Goal: Information Seeking & Learning: Learn about a topic

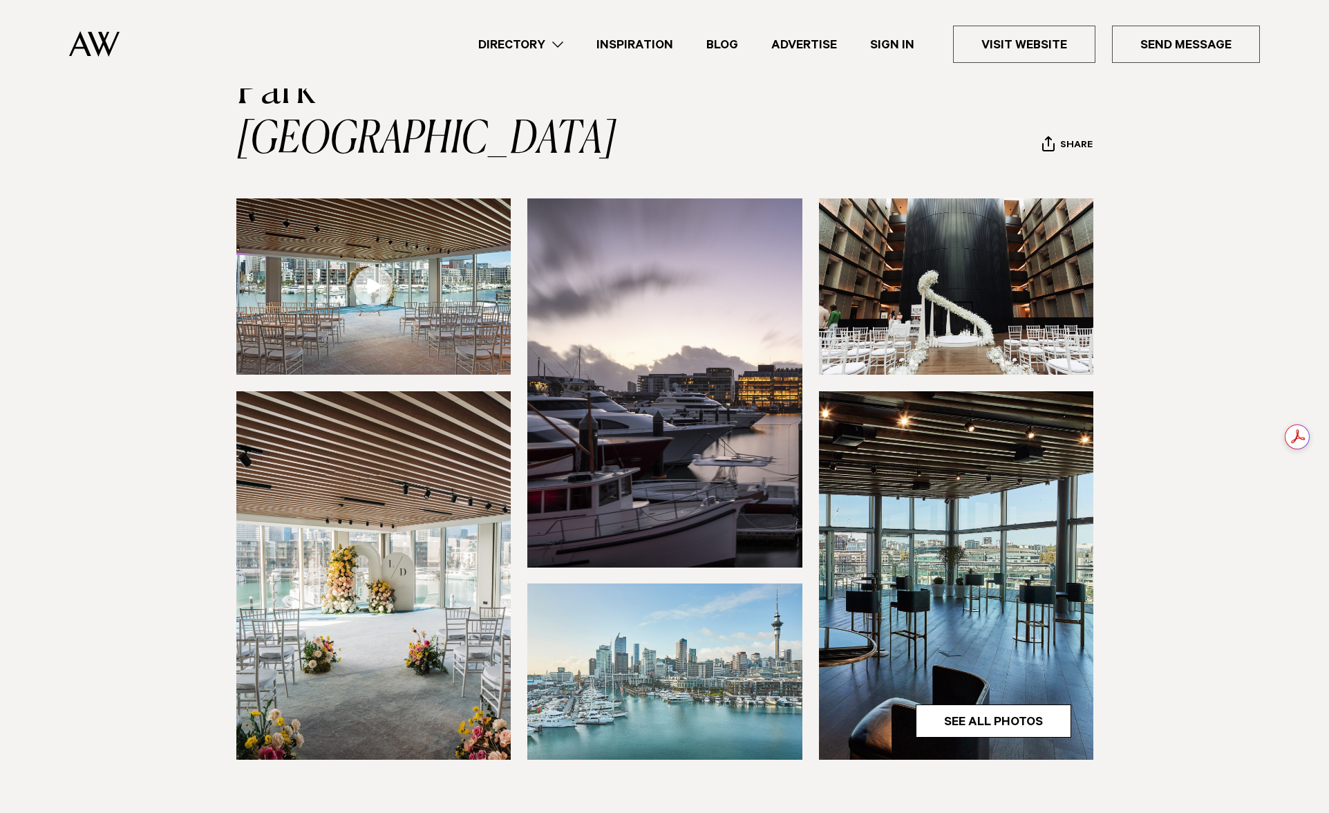
click at [436, 198] on img at bounding box center [373, 286] width 275 height 176
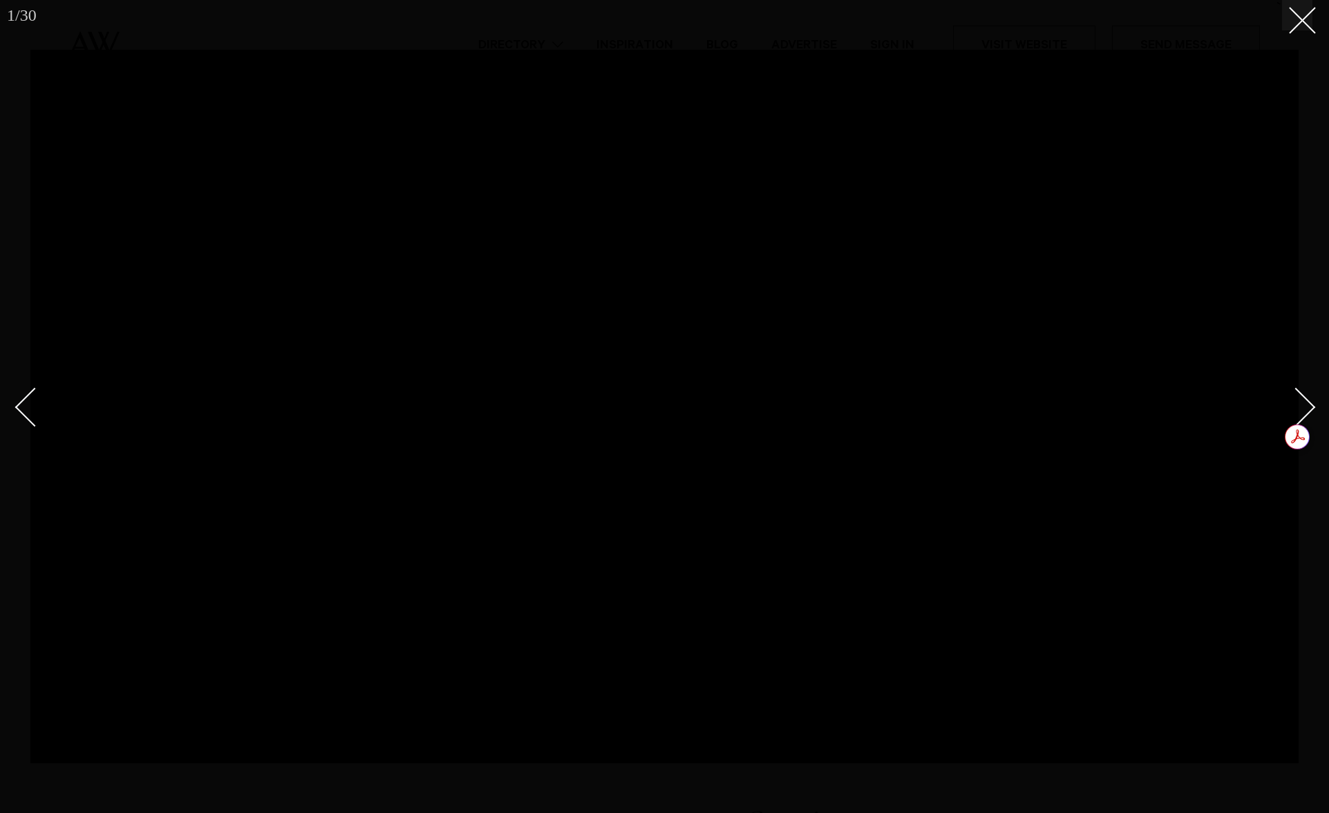
scroll to position [113, 0]
click at [1315, 14] on div at bounding box center [664, 406] width 1329 height 813
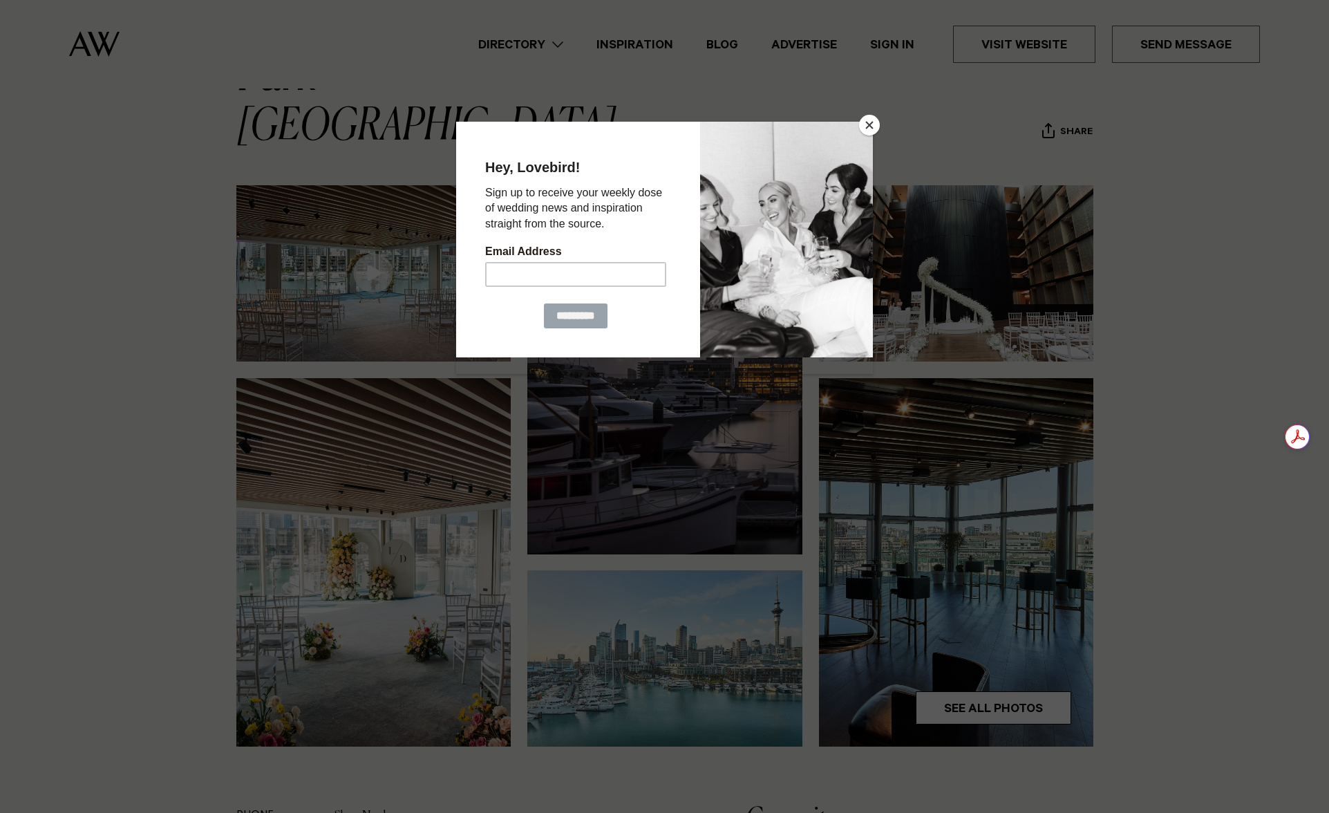
scroll to position [100, 0]
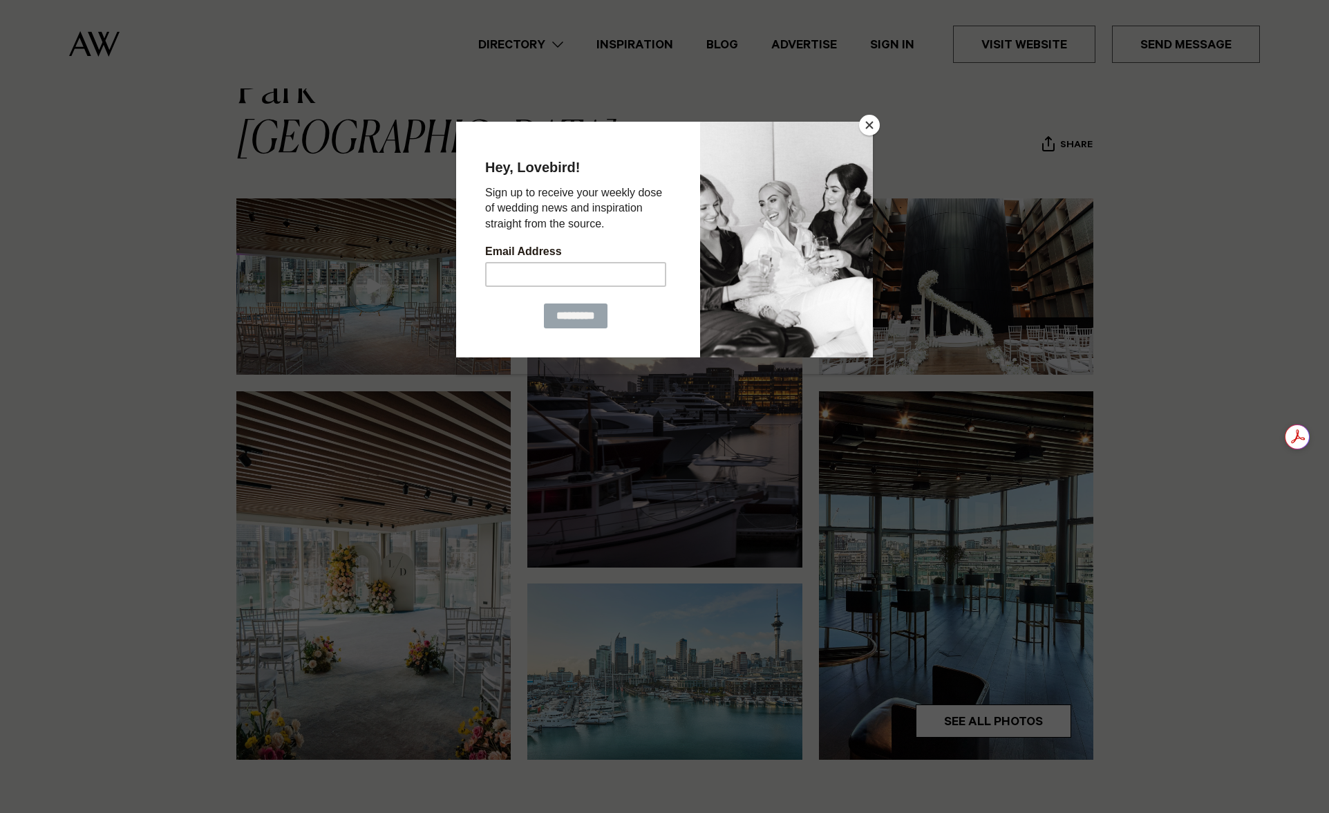
click at [868, 127] on button "Close" at bounding box center [869, 125] width 21 height 21
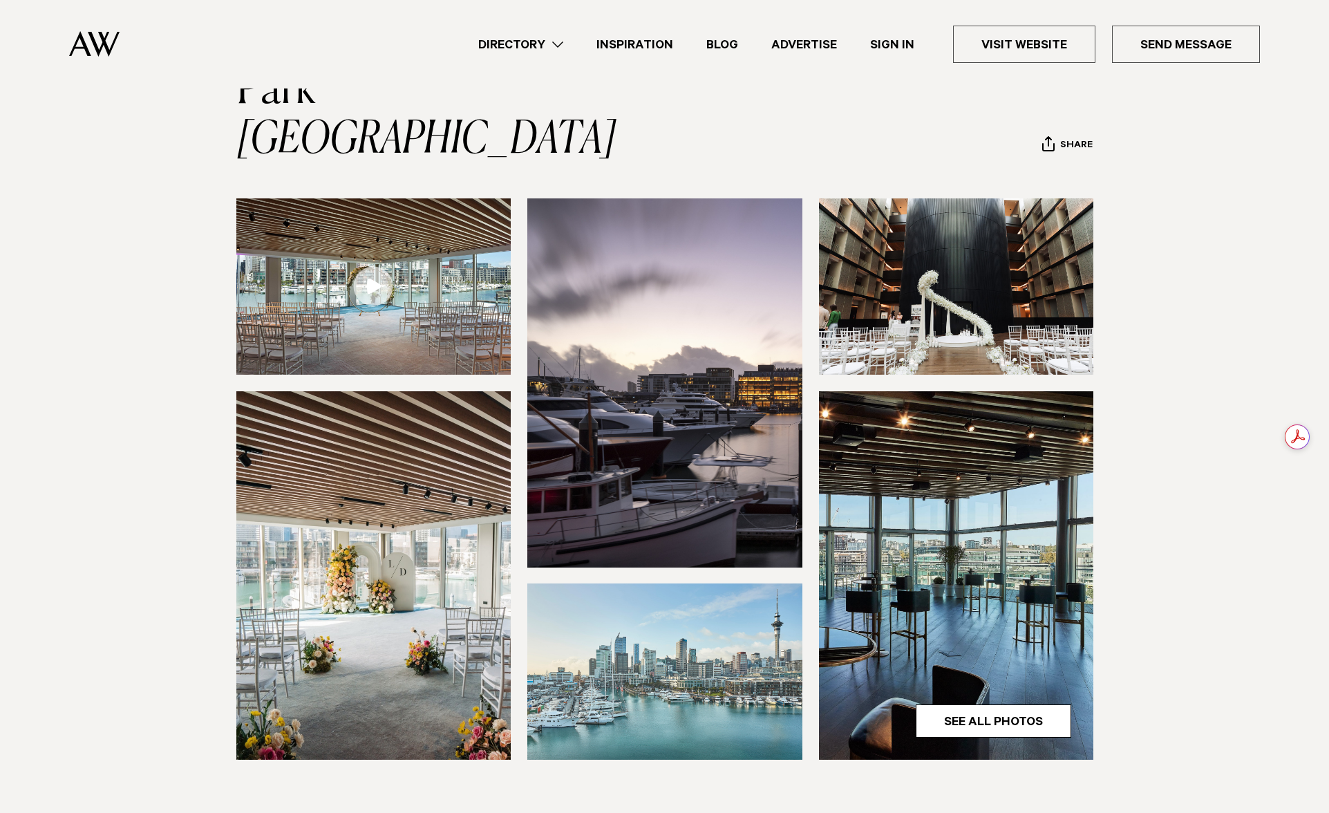
click at [953, 271] on img at bounding box center [956, 286] width 275 height 176
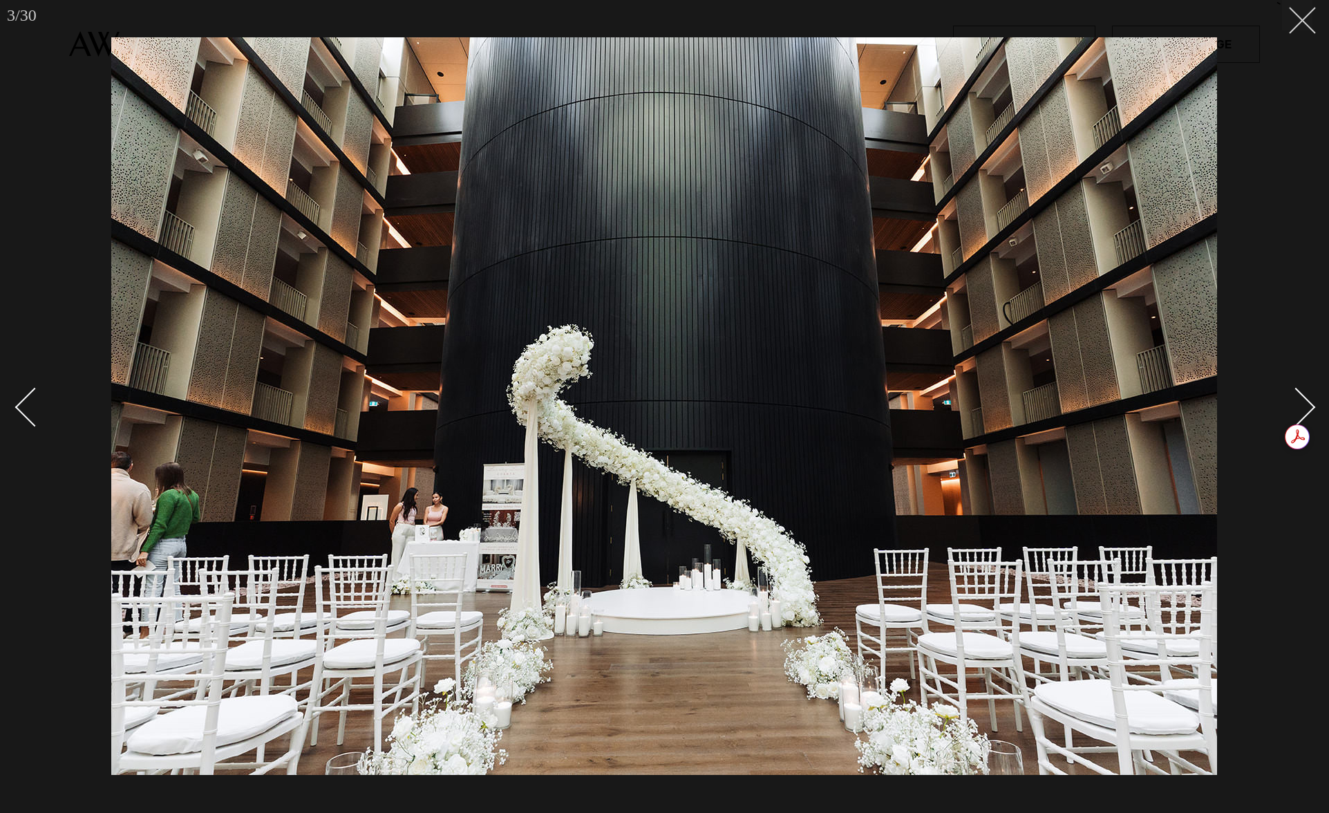
click at [1305, 24] on button at bounding box center [1297, 15] width 30 height 30
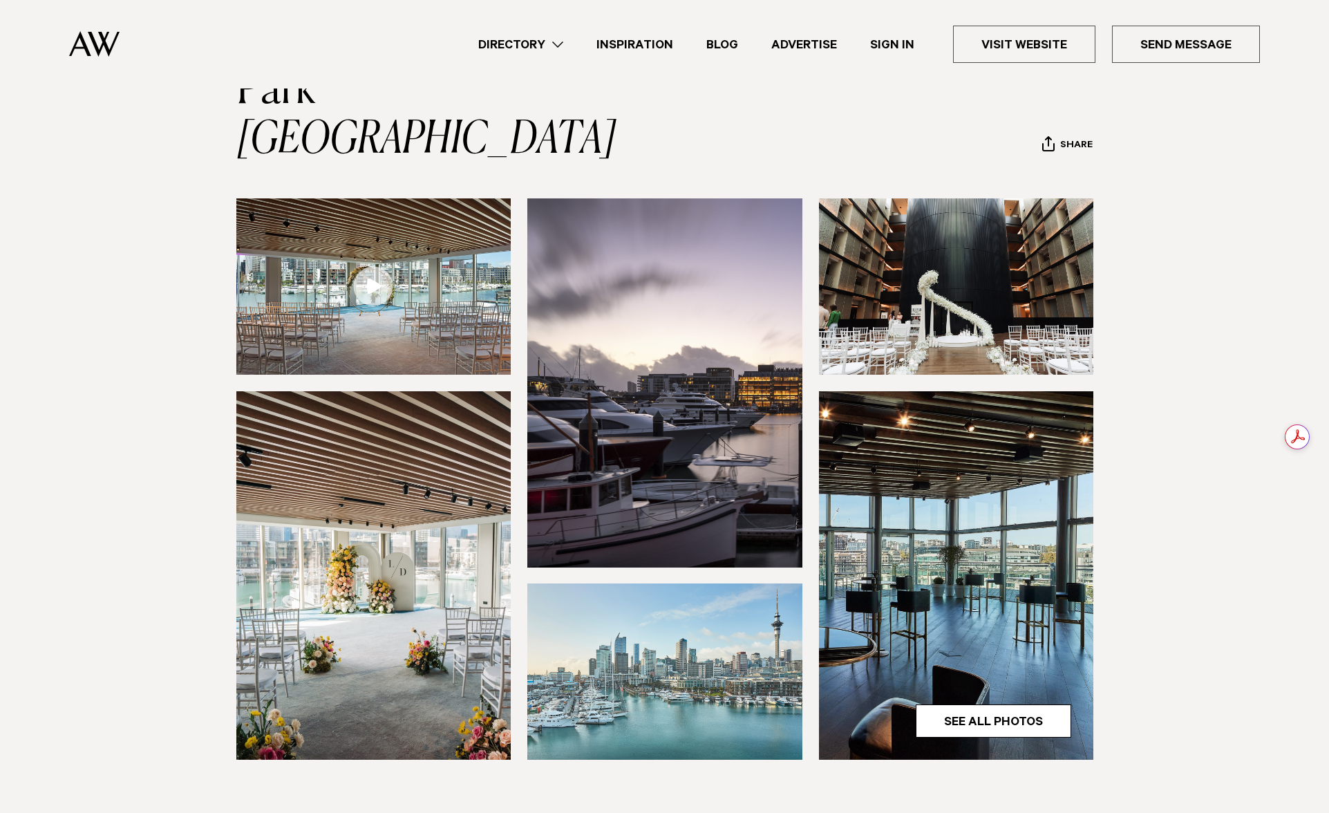
click at [343, 577] on img at bounding box center [373, 575] width 275 height 368
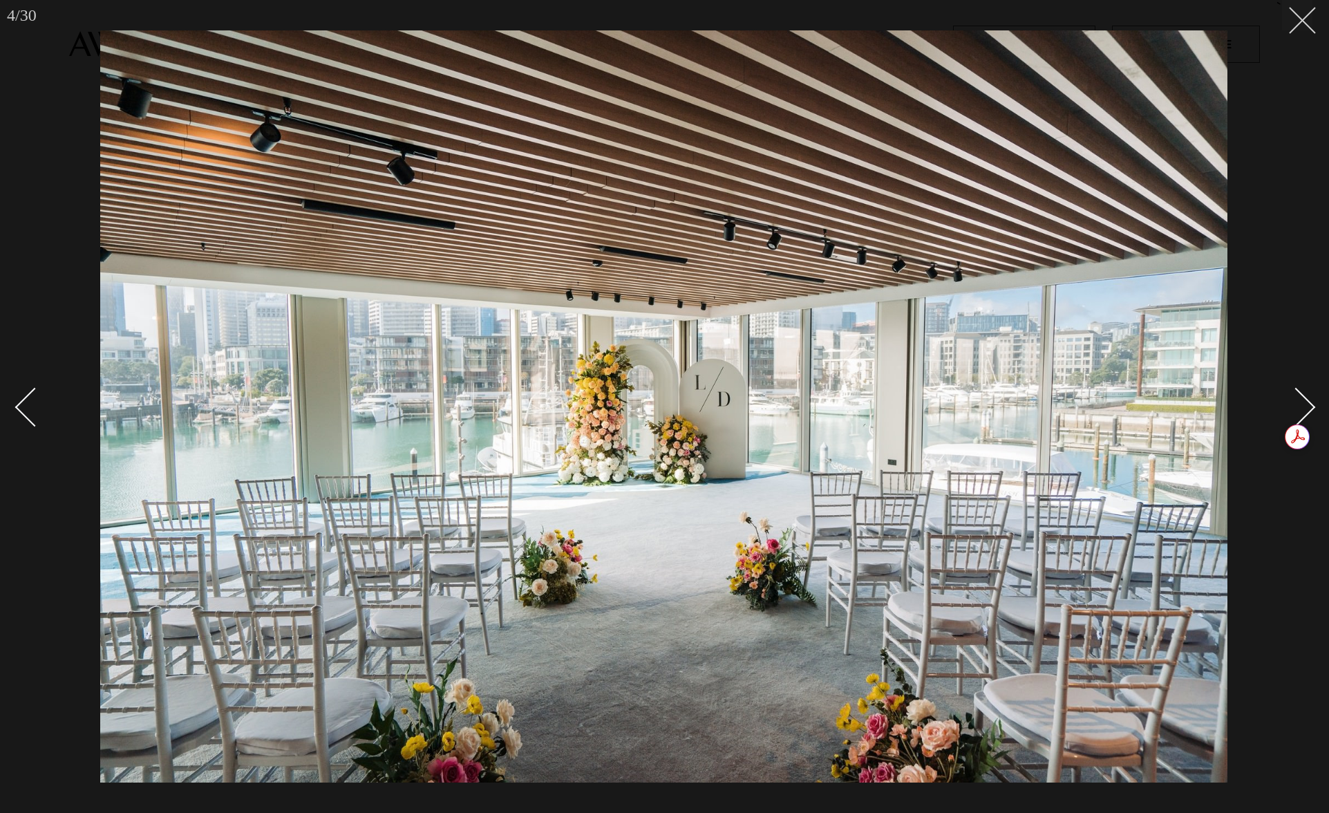
click at [1307, 21] on button at bounding box center [1297, 15] width 30 height 30
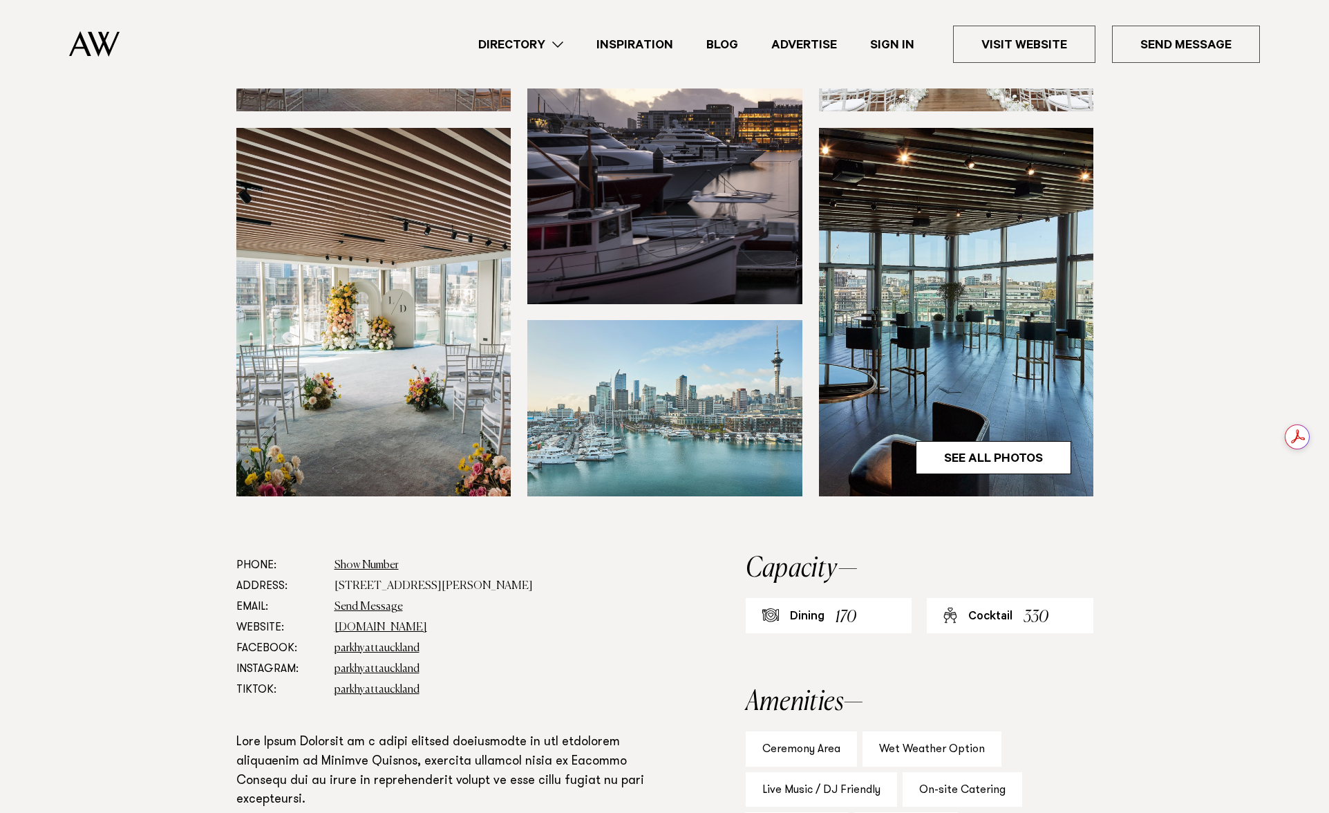
scroll to position [68, 0]
